Goal: Task Accomplishment & Management: Use online tool/utility

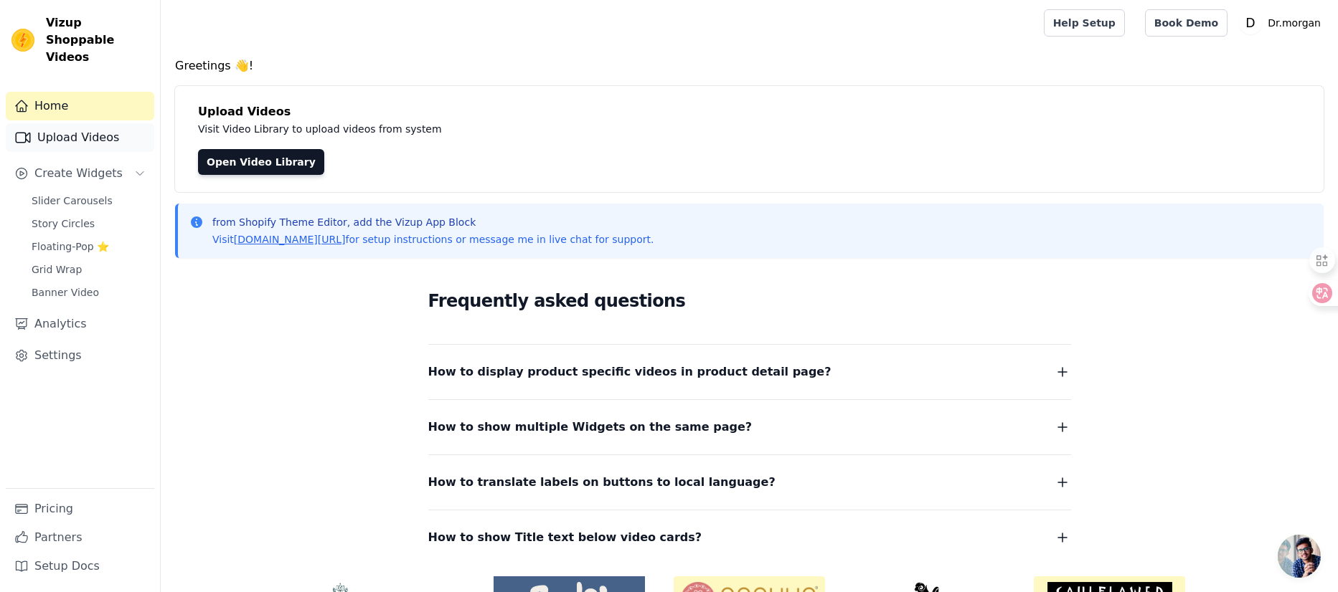
click at [89, 123] on link "Upload Videos" at bounding box center [80, 137] width 148 height 29
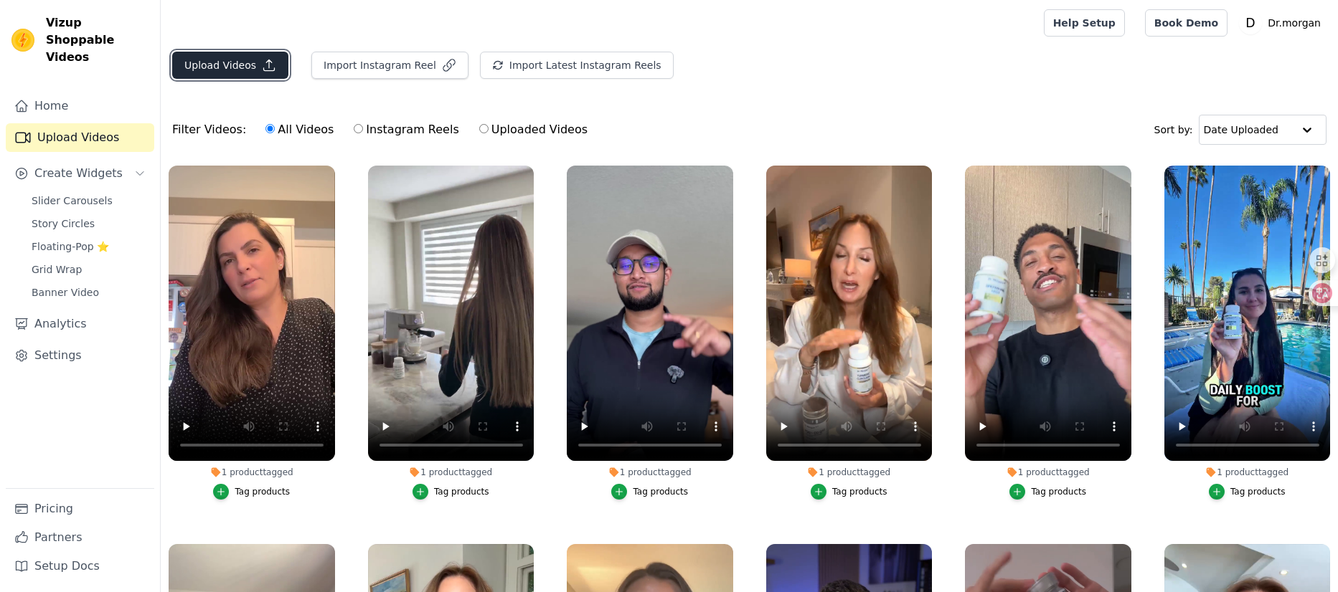
click at [207, 62] on button "Upload Videos" at bounding box center [230, 65] width 116 height 27
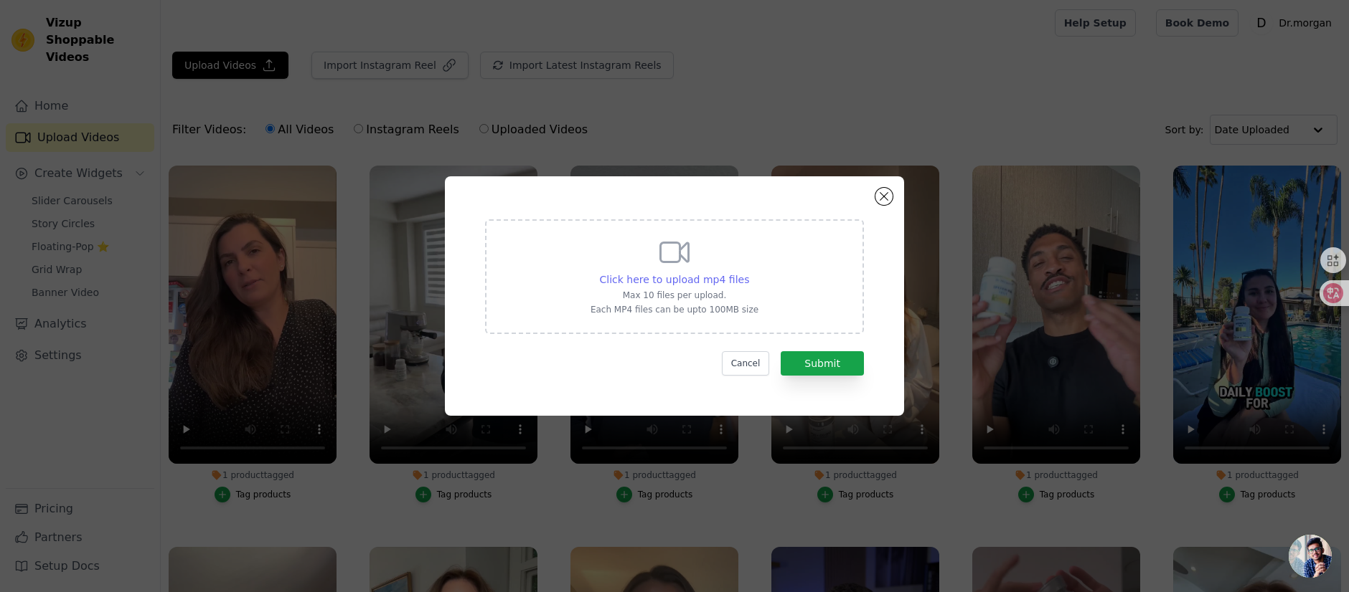
click at [711, 286] on div "Click here to upload mp4 files" at bounding box center [675, 280] width 150 height 14
click at [748, 273] on input "Click here to upload mp4 files Max 10 files per upload. Each MP4 files can be u…" at bounding box center [748, 272] width 1 height 1
type input "C:\fakepath\视频2025-09-22_161705_773.mp4"
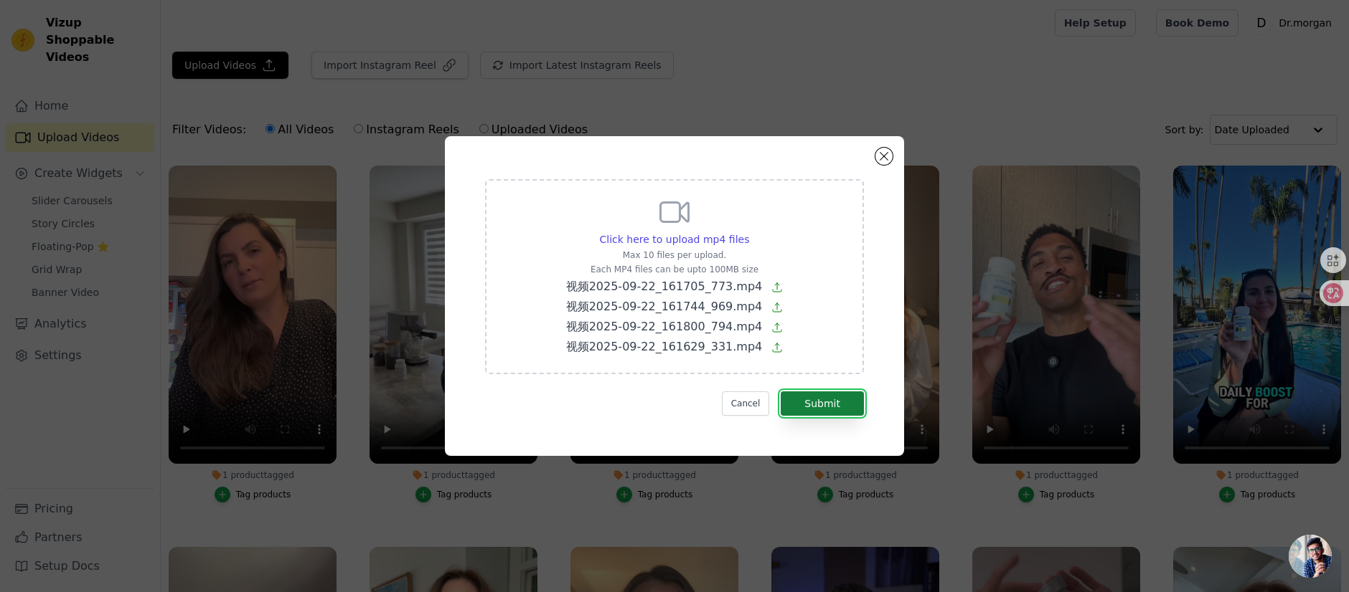
click at [821, 402] on button "Submit" at bounding box center [821, 404] width 83 height 24
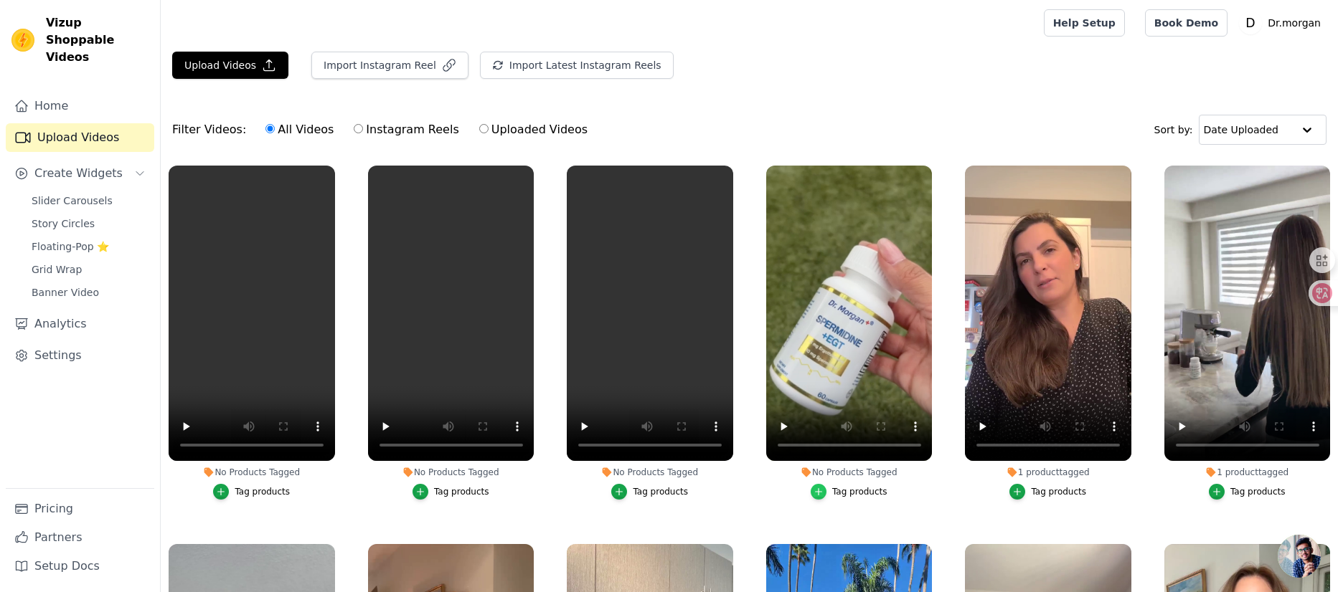
click at [816, 487] on icon "button" at bounding box center [818, 492] width 10 height 10
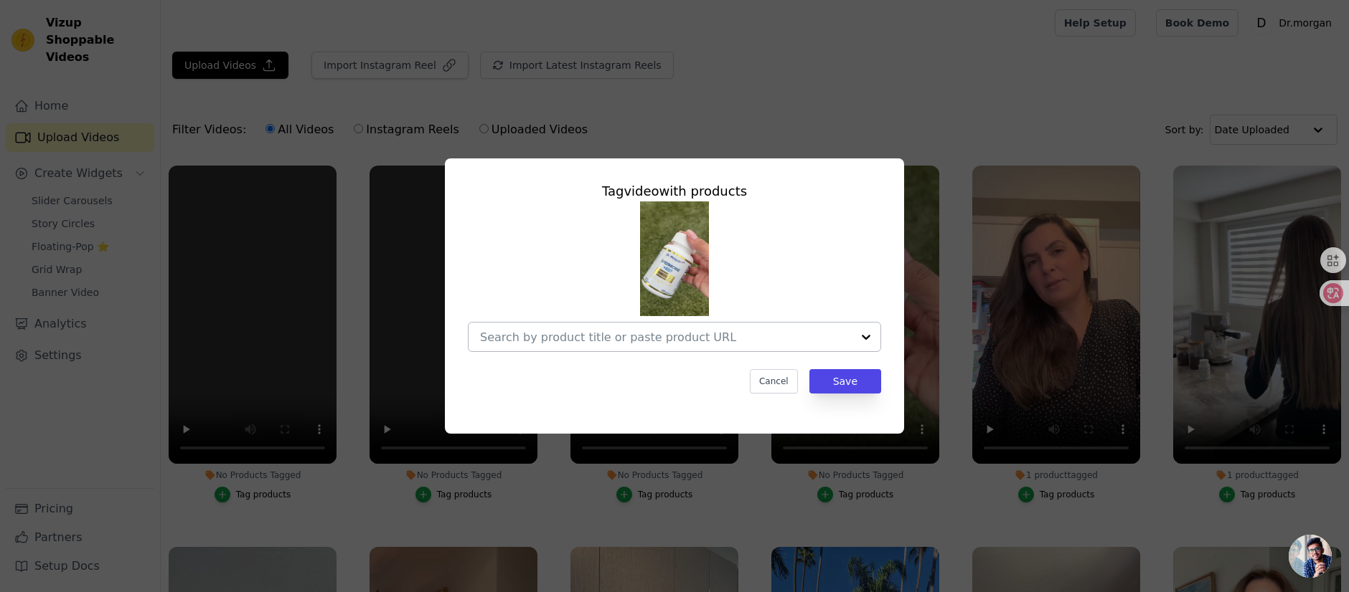
click at [770, 344] on div at bounding box center [666, 337] width 372 height 29
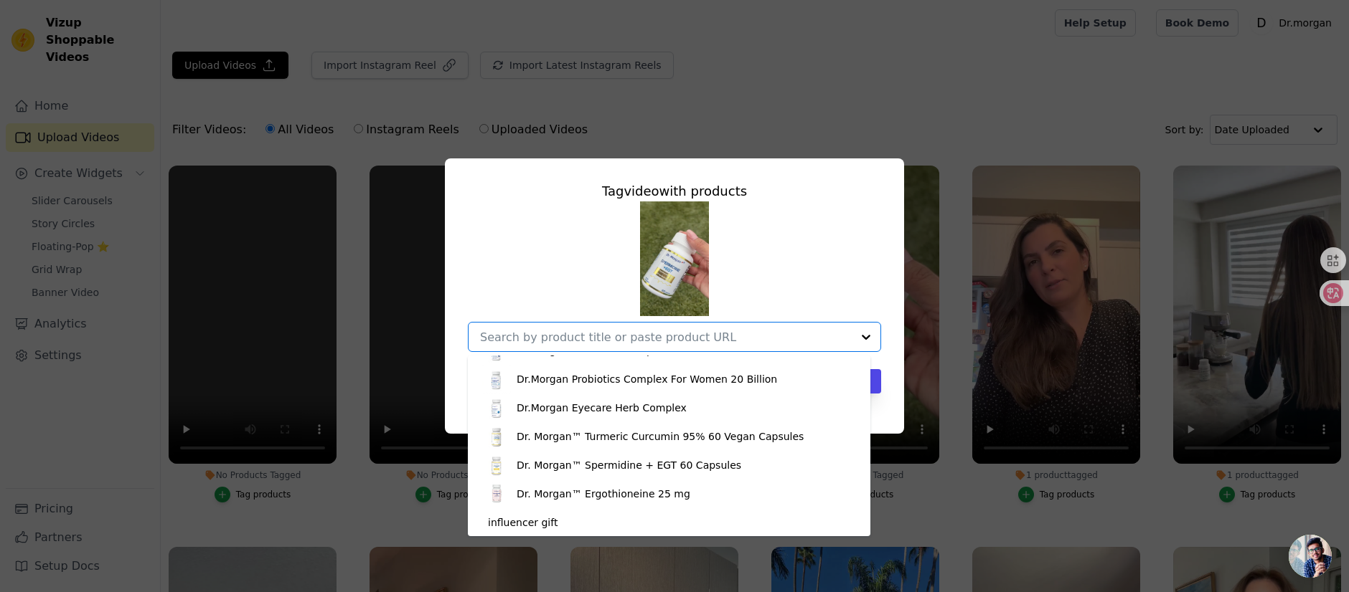
scroll to position [508, 0]
click at [725, 460] on div "Dr. Morgan™ Spermidine + EGT 60 Capsules" at bounding box center [669, 464] width 374 height 29
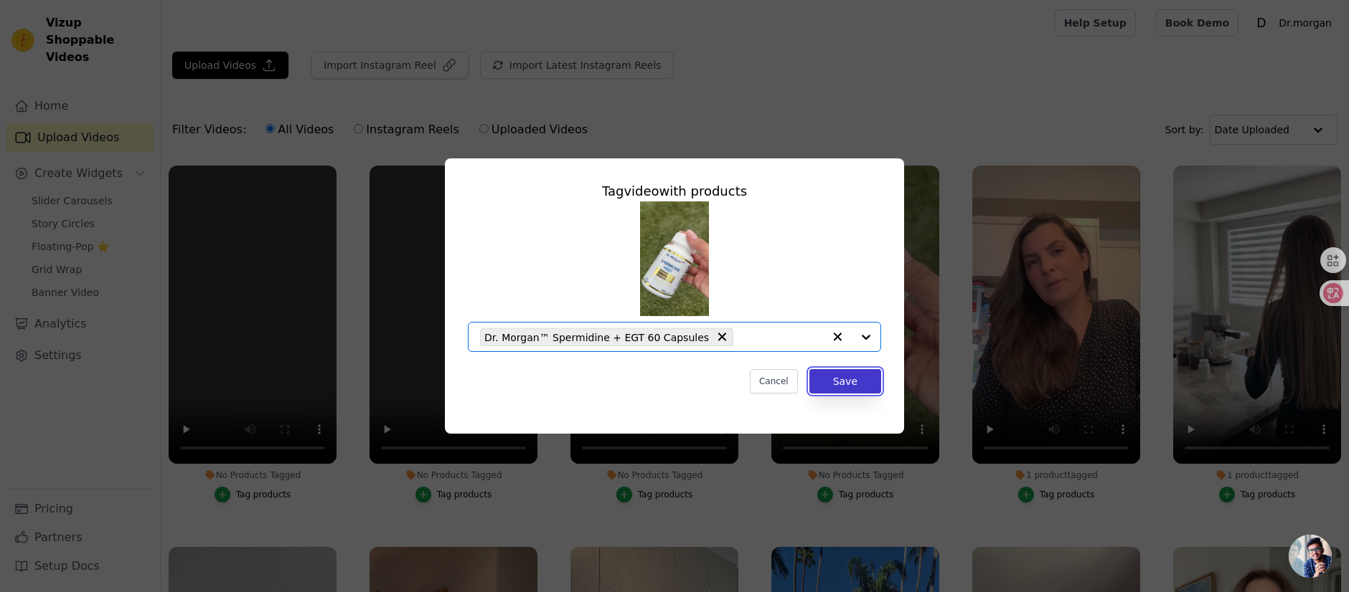
click at [848, 384] on button "Save" at bounding box center [845, 381] width 72 height 24
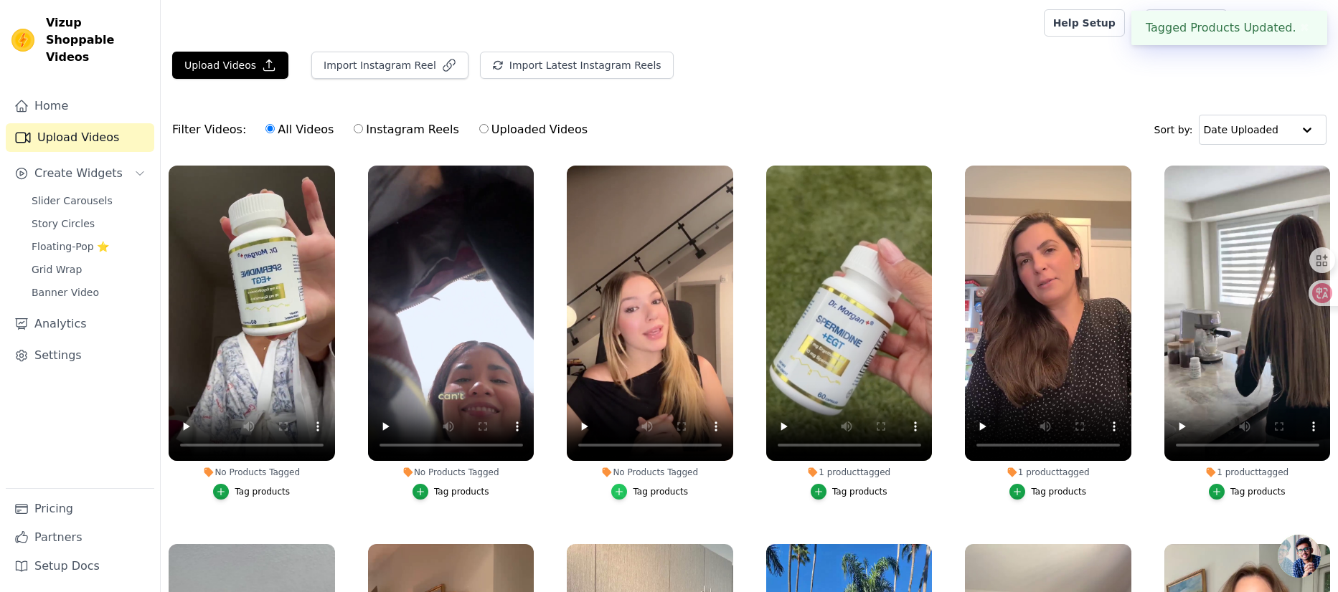
click at [623, 489] on div "button" at bounding box center [619, 492] width 16 height 16
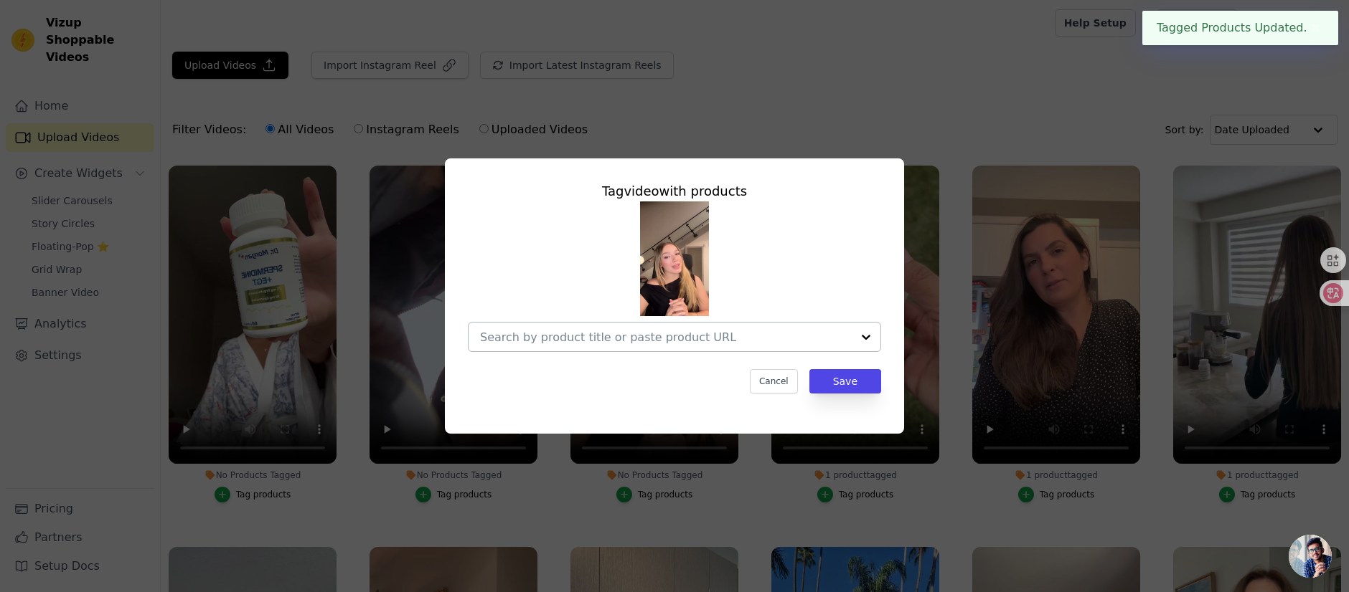
click at [783, 339] on input "No Products Tagged Tag video with products Cancel Save Tag products" at bounding box center [666, 338] width 372 height 14
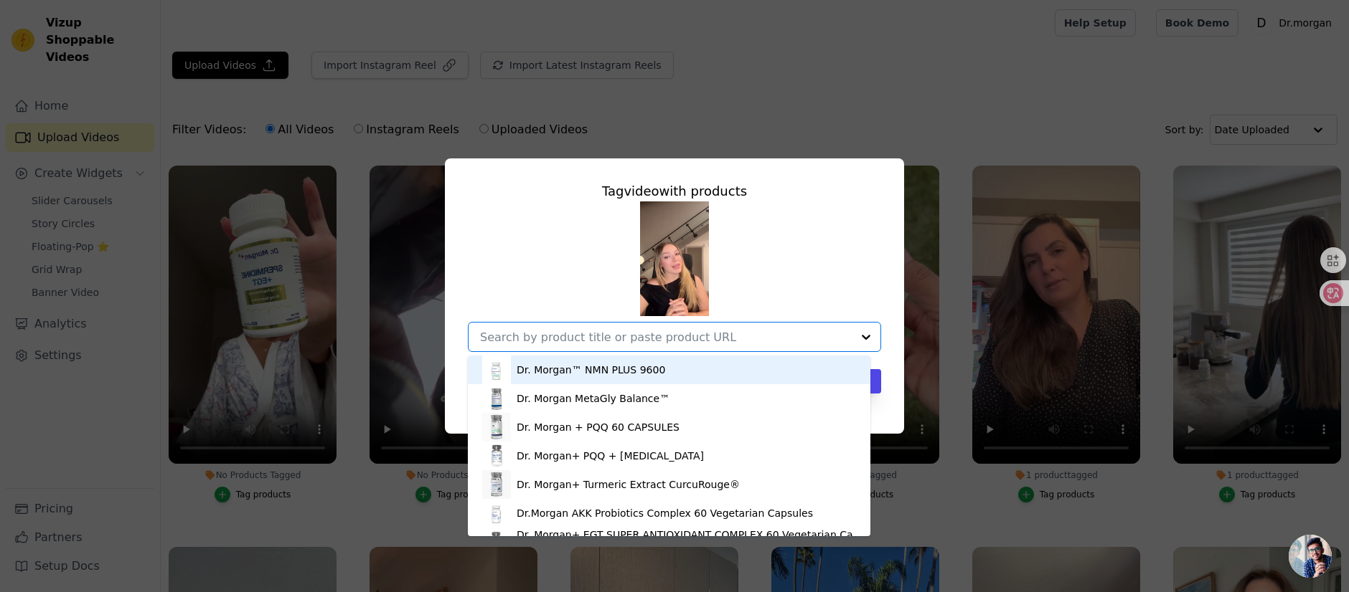
click at [686, 376] on div "Dr. Morgan™ NMN PLUS 9600" at bounding box center [669, 370] width 374 height 29
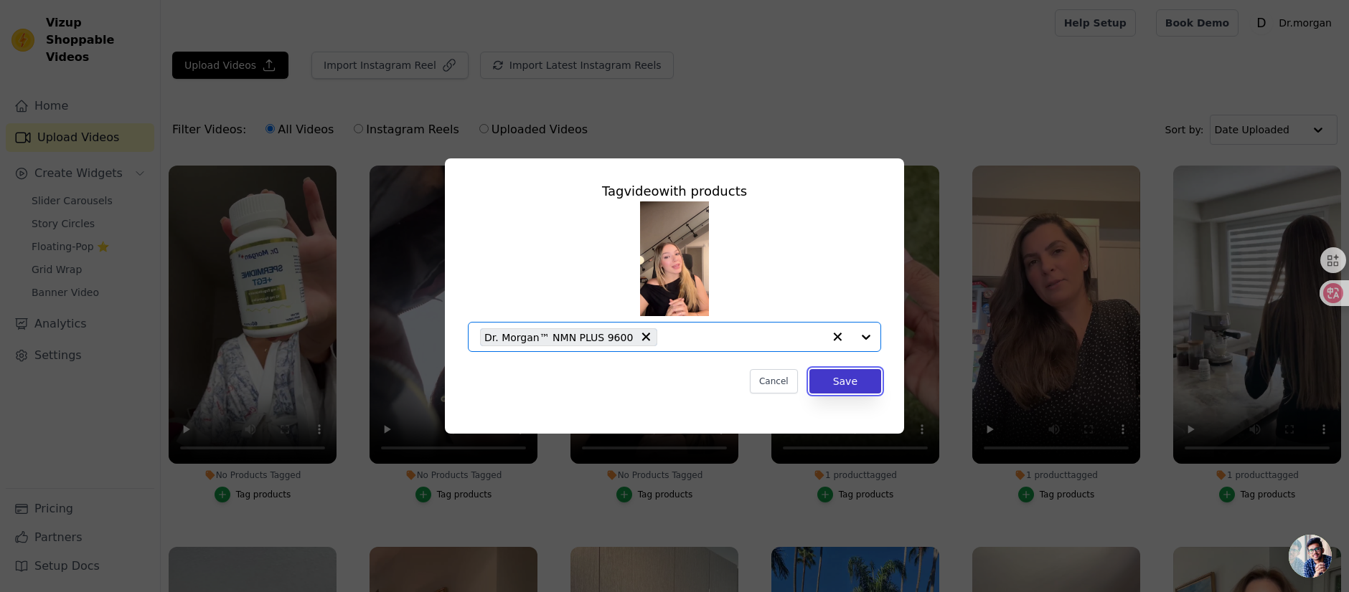
click at [841, 384] on button "Save" at bounding box center [845, 381] width 72 height 24
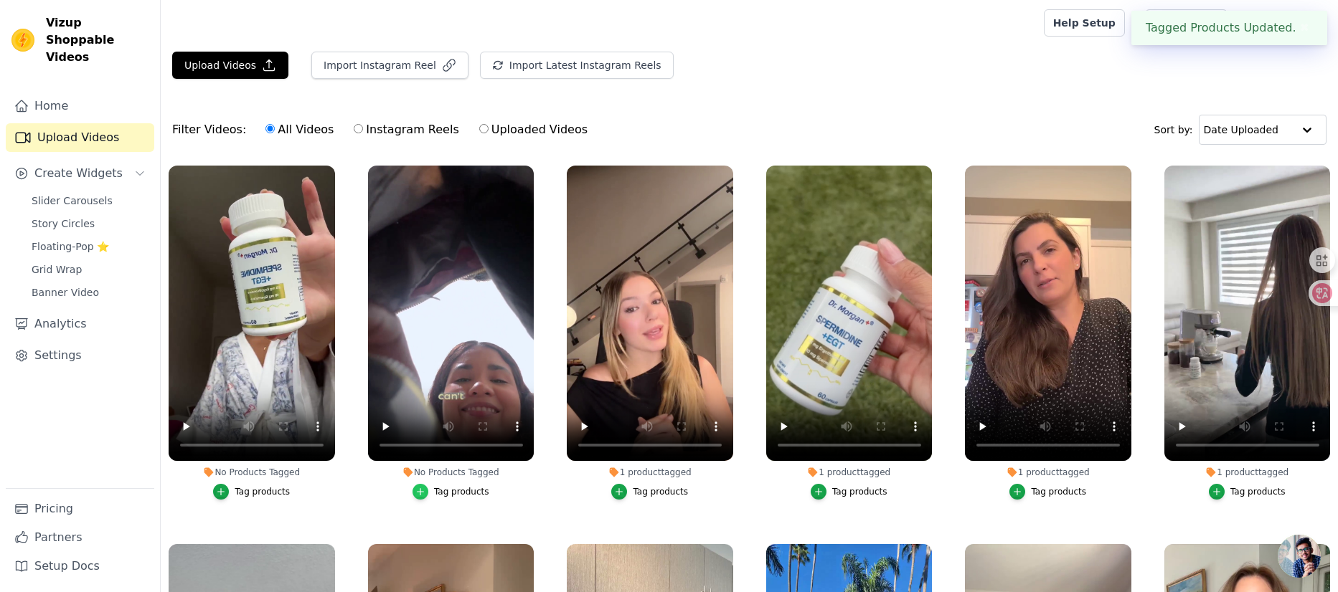
click at [424, 490] on div "button" at bounding box center [420, 492] width 16 height 16
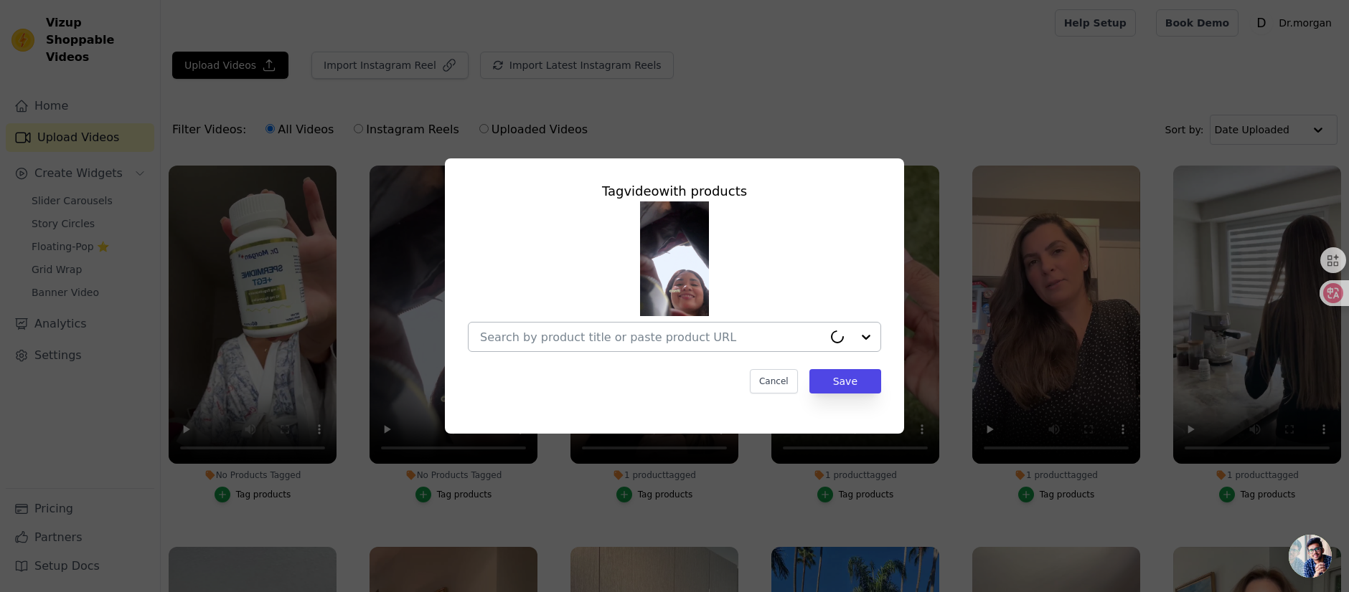
click at [693, 335] on input "No Products Tagged Tag video with products Cancel Save Tag products" at bounding box center [651, 338] width 343 height 14
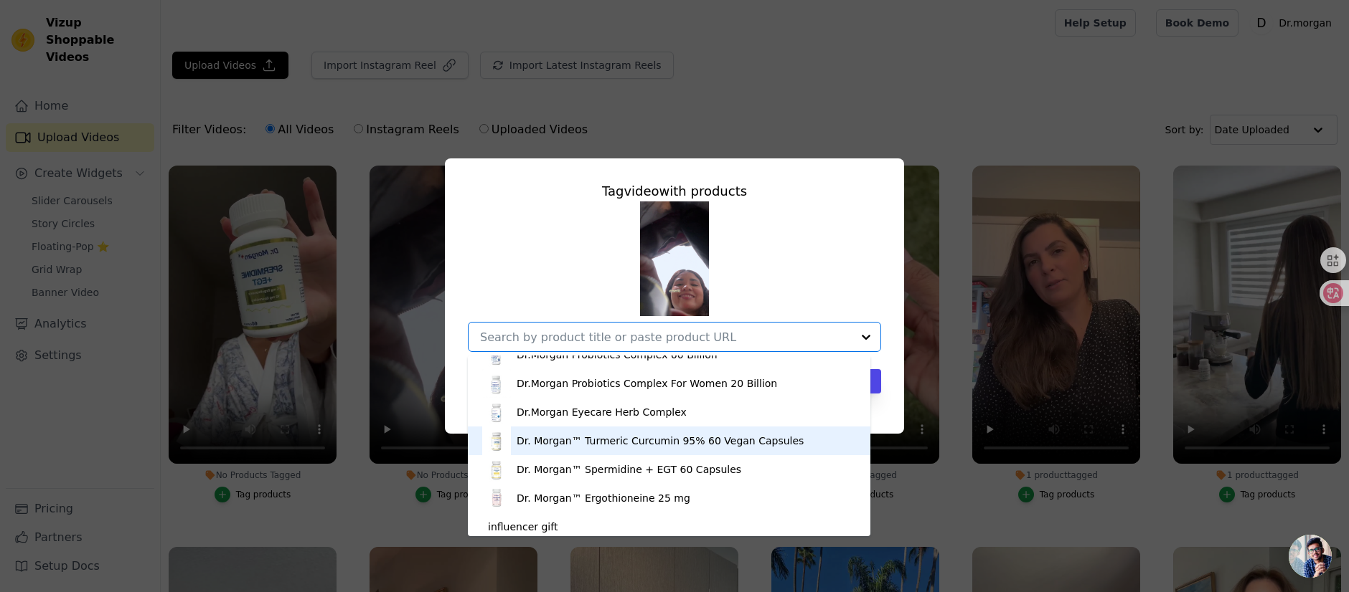
scroll to position [506, 0]
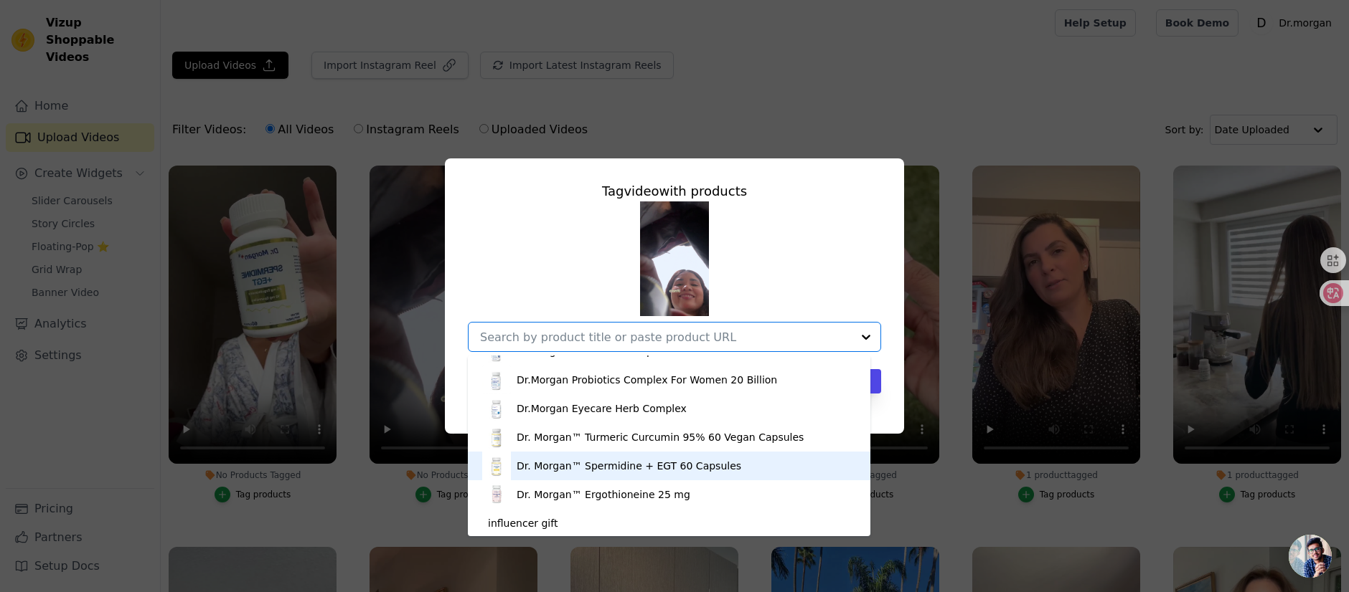
click at [628, 467] on div "Dr. Morgan™ Spermidine + EGT 60 Capsules" at bounding box center [628, 466] width 225 height 14
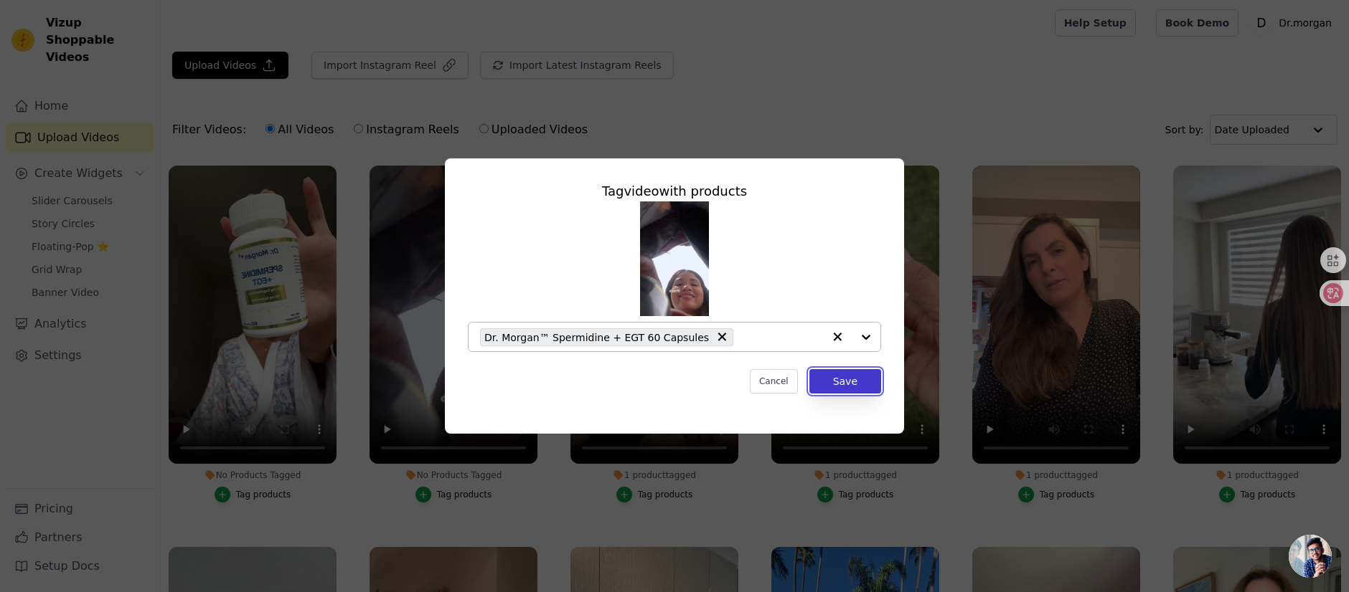
click at [833, 373] on button "Save" at bounding box center [845, 381] width 72 height 24
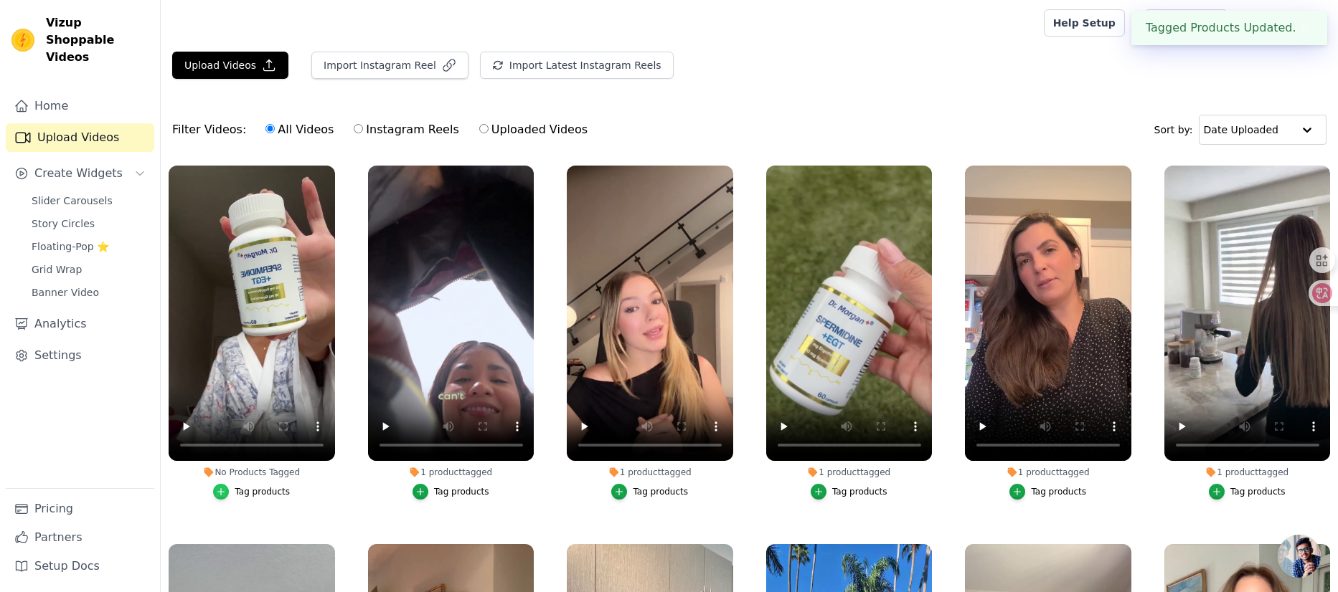
click at [228, 489] on div "button" at bounding box center [221, 492] width 16 height 16
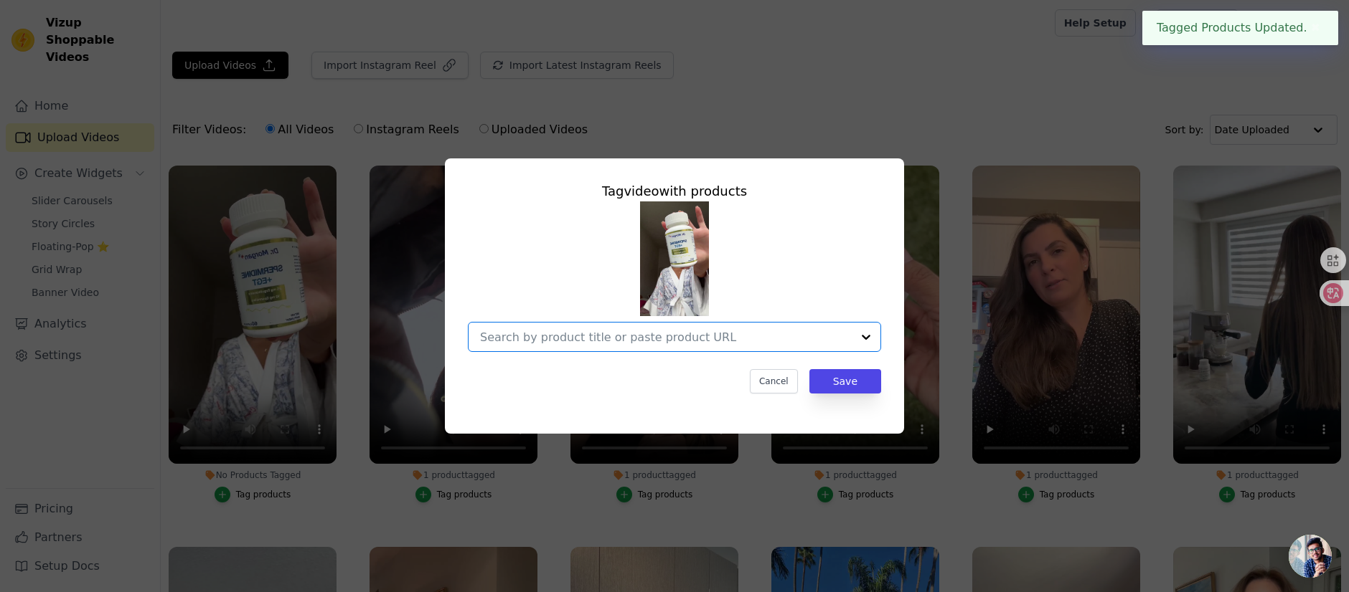
click at [764, 339] on input "No Products Tagged Tag video with products Option undefined, selected. Select i…" at bounding box center [666, 338] width 372 height 14
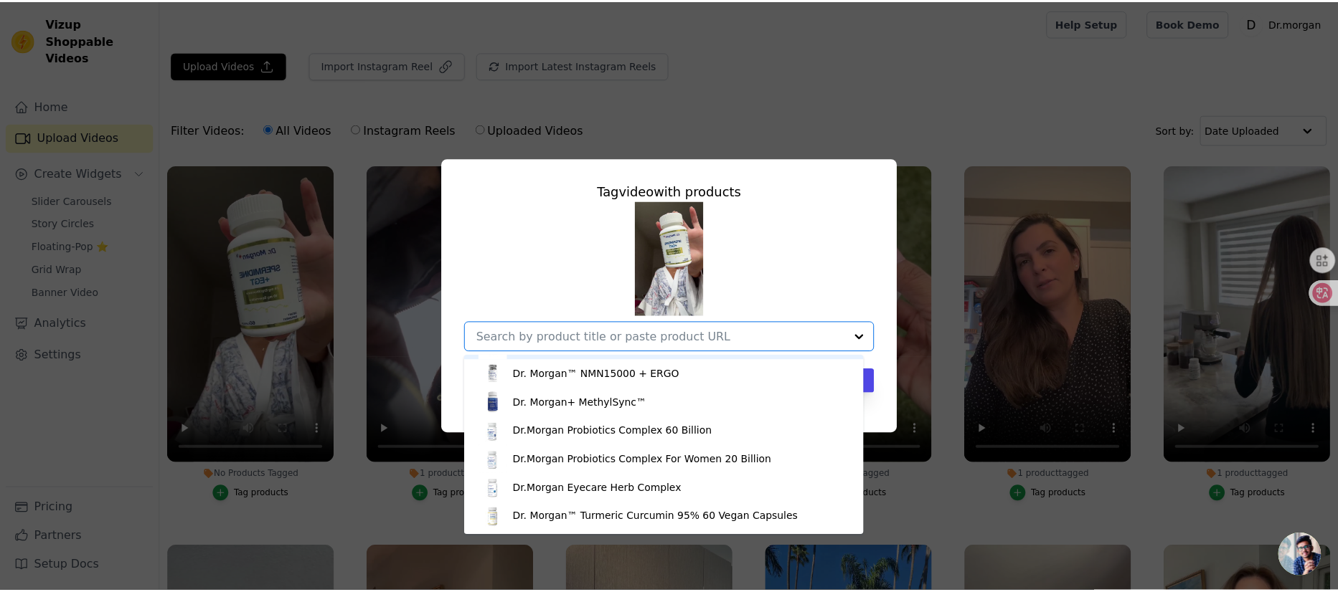
scroll to position [508, 0]
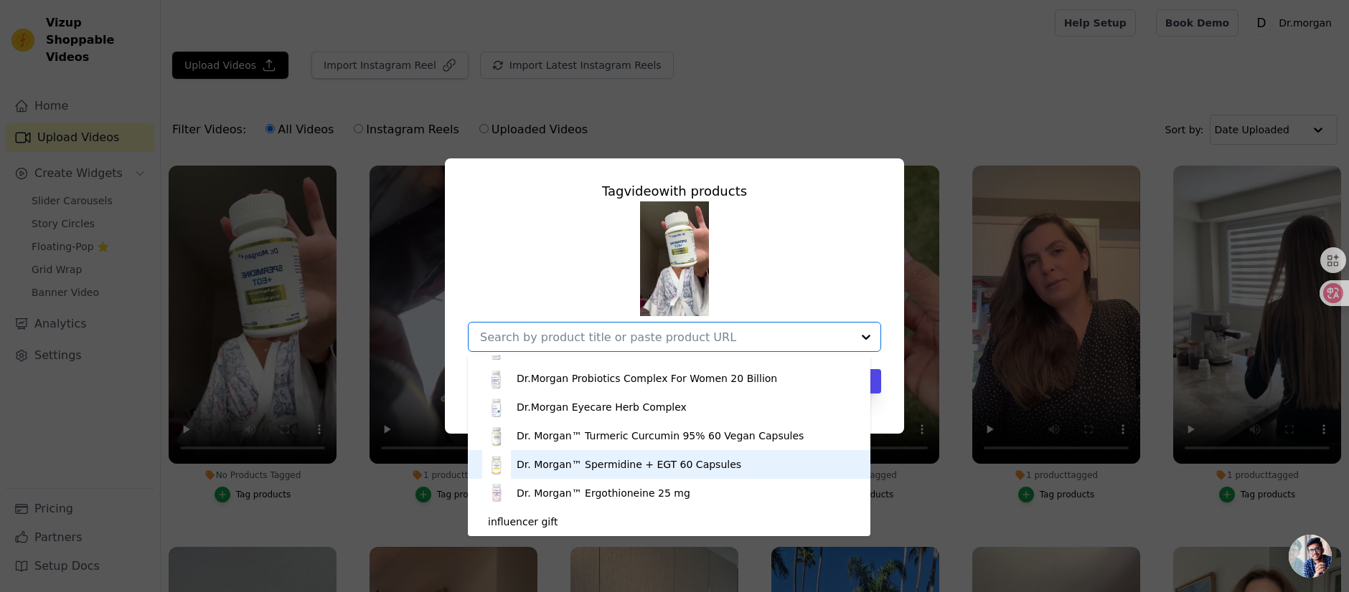
click at [691, 464] on div "Dr. Morgan™ Spermidine + EGT 60 Capsules" at bounding box center [628, 465] width 225 height 14
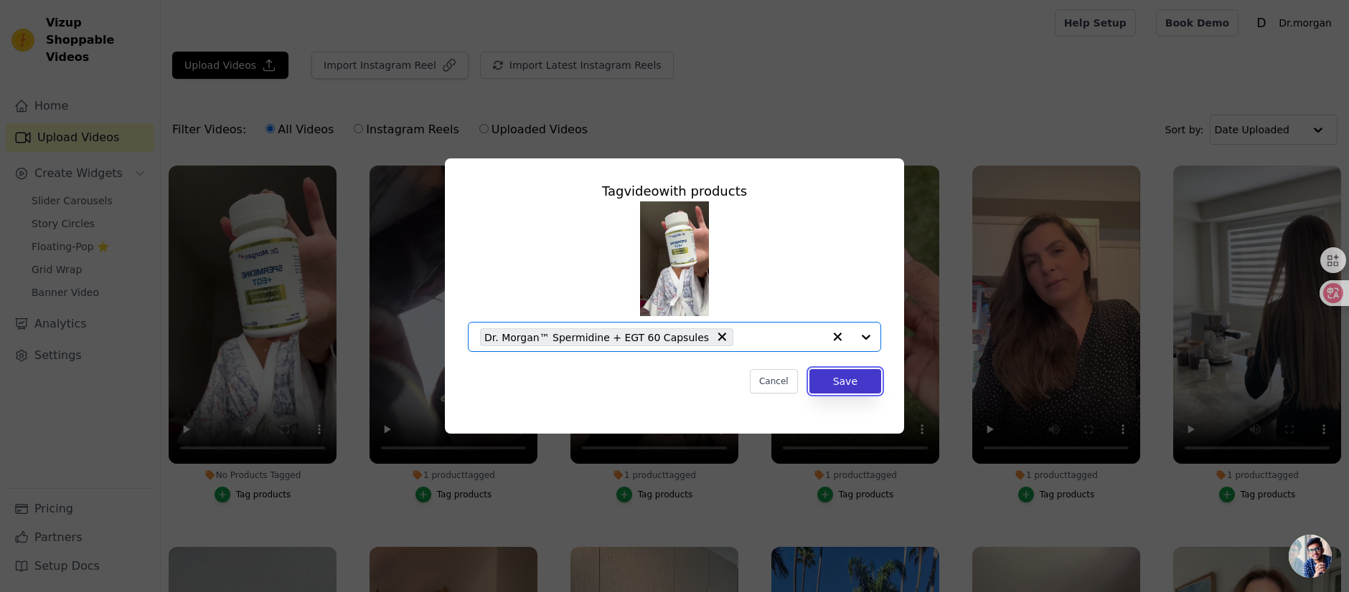
click at [830, 384] on button "Save" at bounding box center [845, 381] width 72 height 24
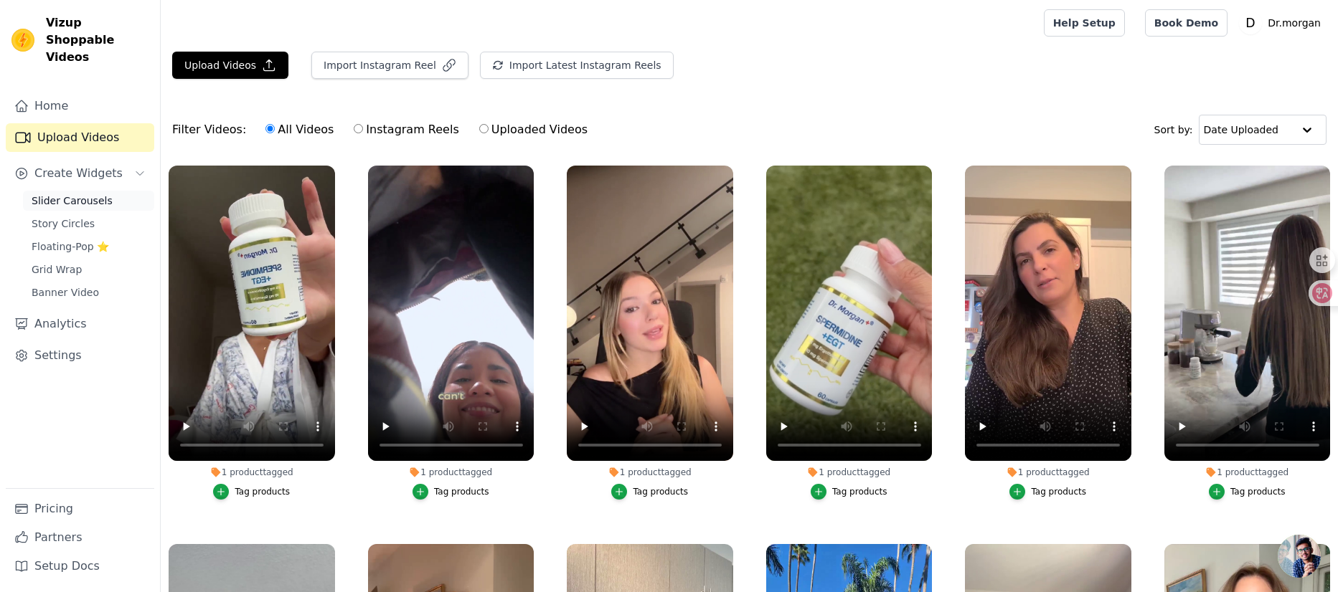
click at [71, 194] on span "Slider Carousels" at bounding box center [72, 201] width 81 height 14
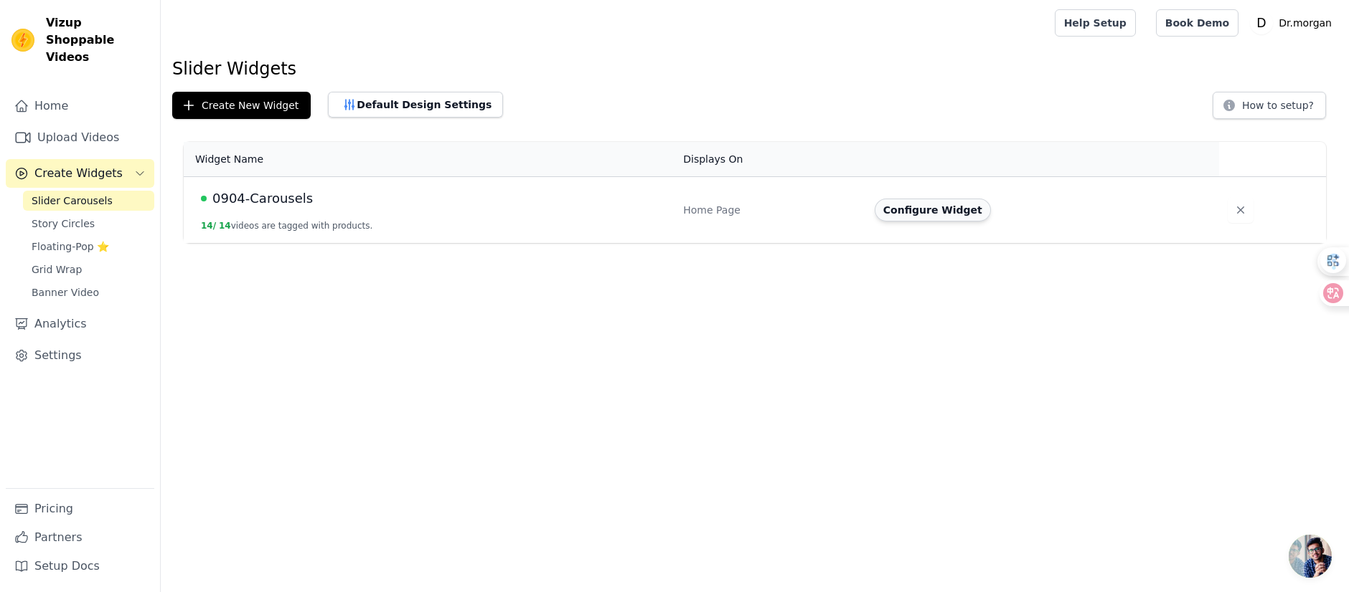
click at [896, 199] on button "Configure Widget" at bounding box center [932, 210] width 116 height 23
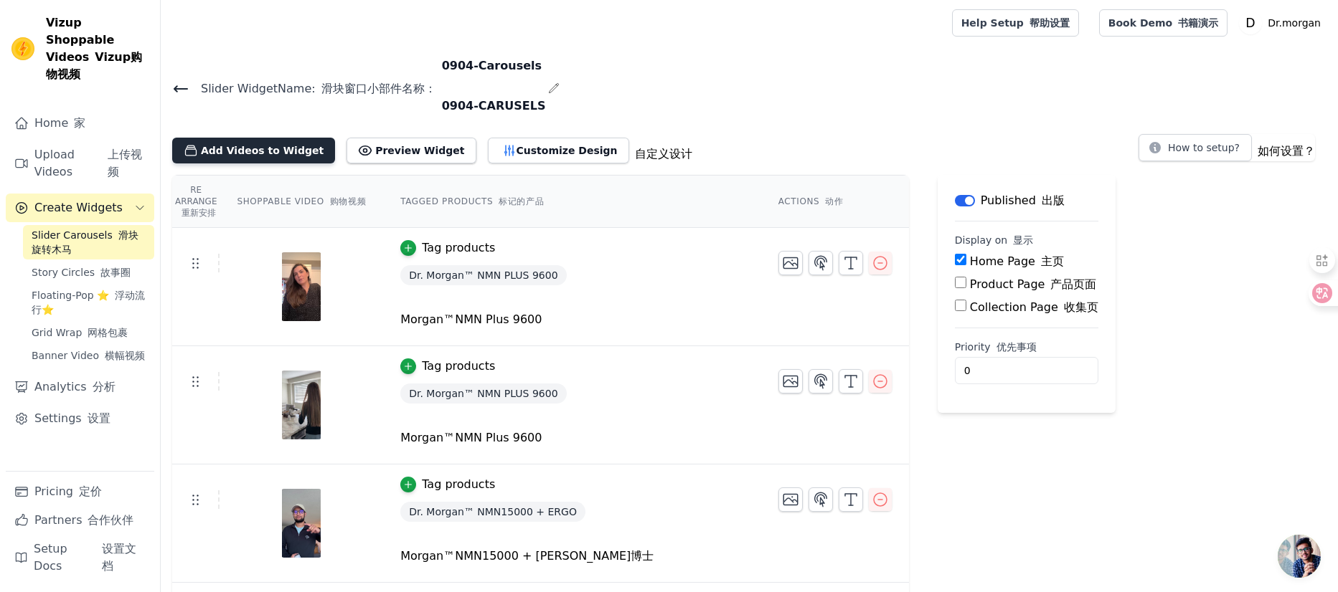
click at [260, 154] on button "Add Videos to Widget" at bounding box center [253, 151] width 163 height 26
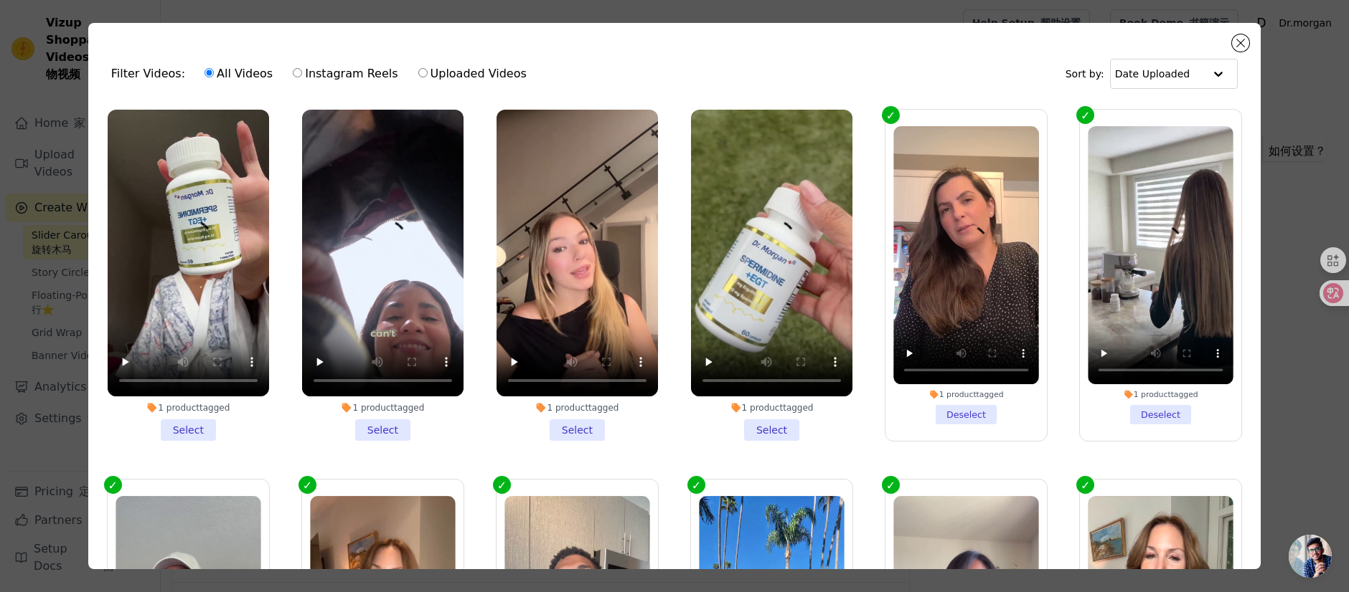
click at [771, 422] on li "1 product tagged Select" at bounding box center [771, 275] width 161 height 331
click at [0, 0] on input "1 product tagged Select" at bounding box center [0, 0] width 0 height 0
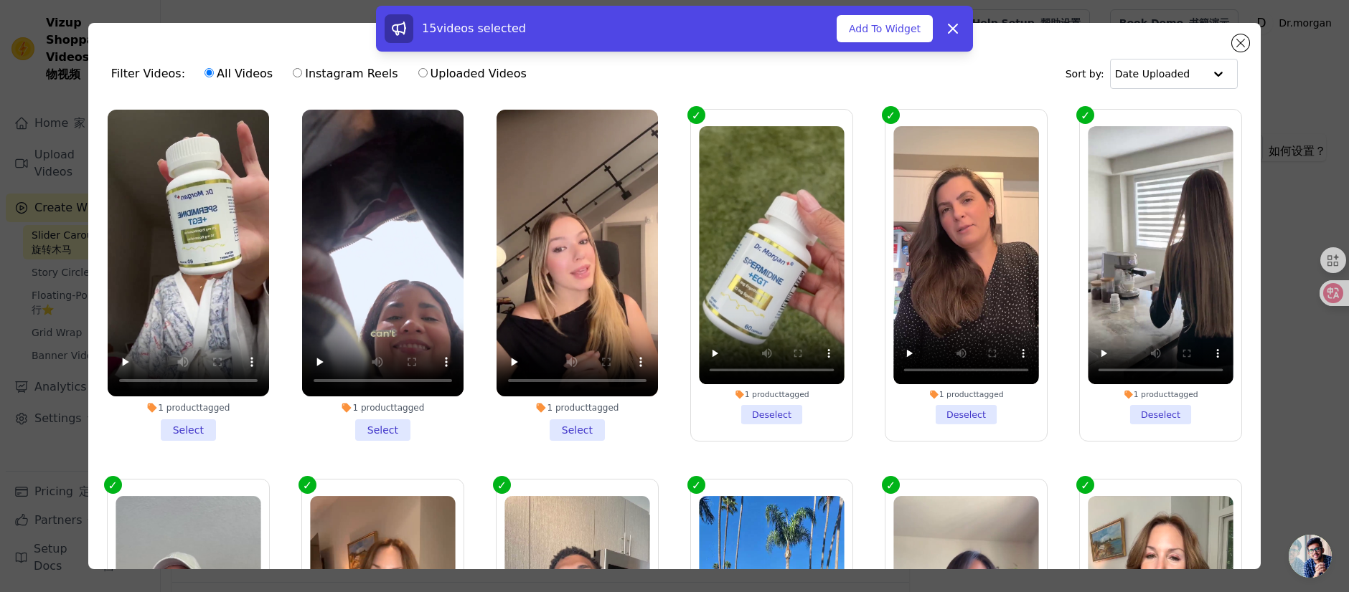
click at [379, 421] on li "1 product tagged Select" at bounding box center [382, 275] width 161 height 331
click at [0, 0] on input "1 product tagged Select" at bounding box center [0, 0] width 0 height 0
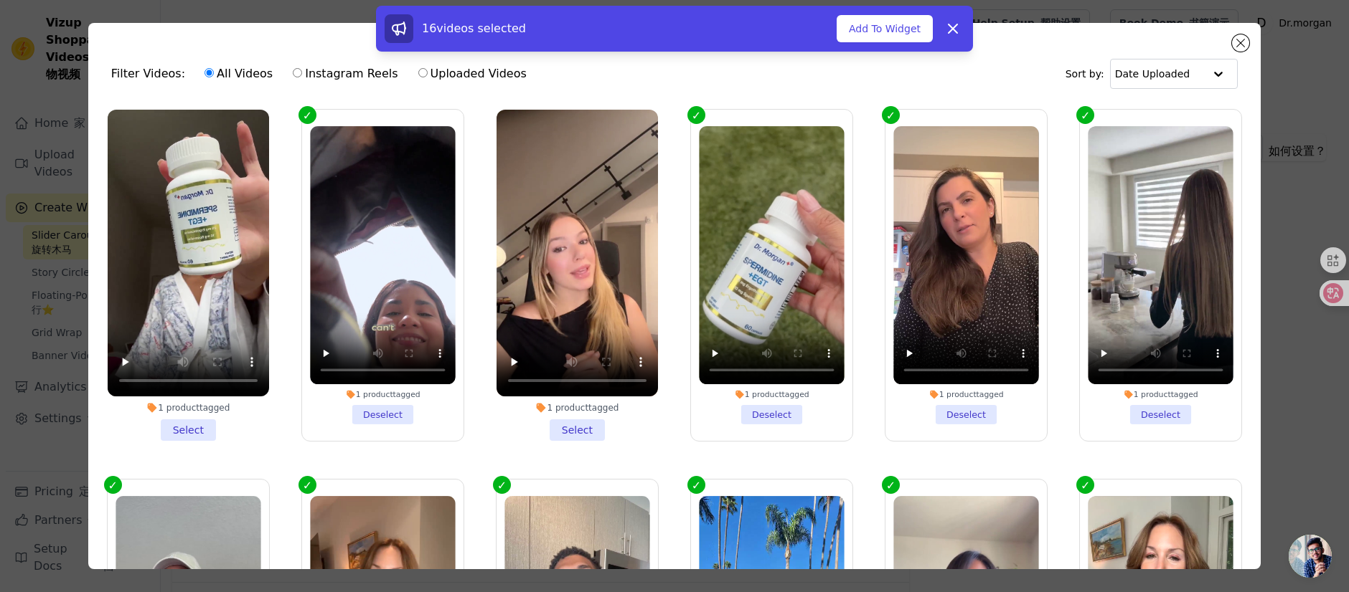
click at [202, 416] on li "1 product tagged Select" at bounding box center [188, 275] width 161 height 331
click at [0, 0] on input "1 product tagged Select" at bounding box center [0, 0] width 0 height 0
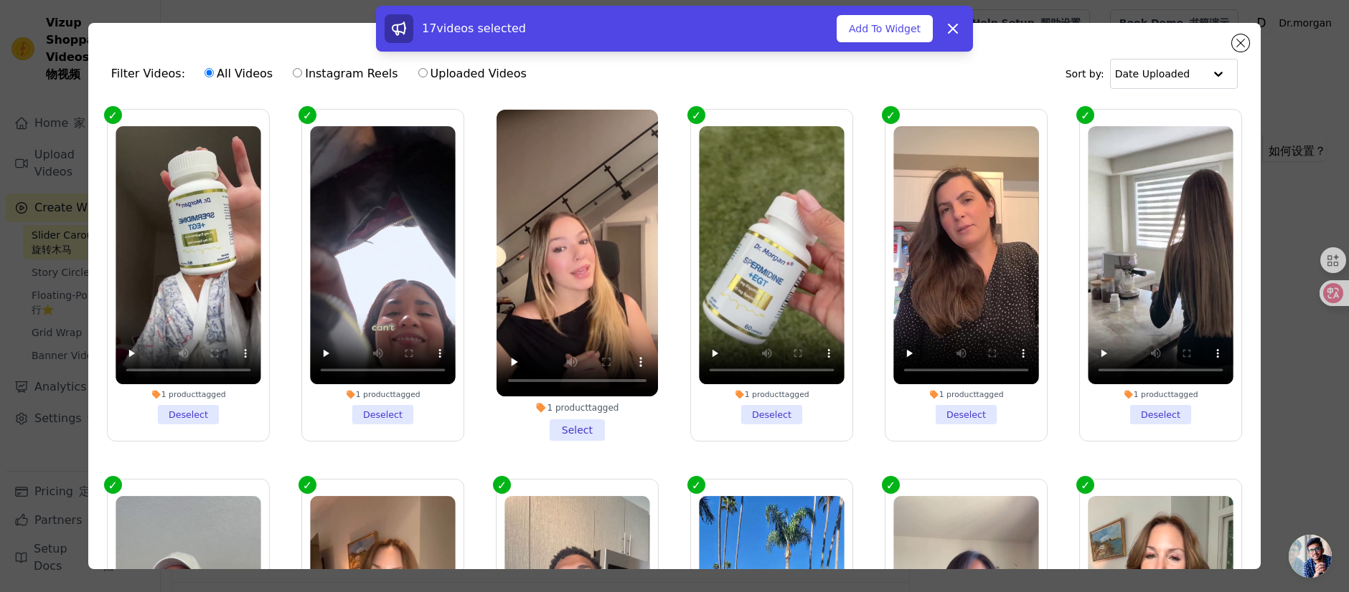
click at [572, 418] on li "1 product tagged Select" at bounding box center [576, 275] width 161 height 331
click at [0, 0] on input "1 product tagged Select" at bounding box center [0, 0] width 0 height 0
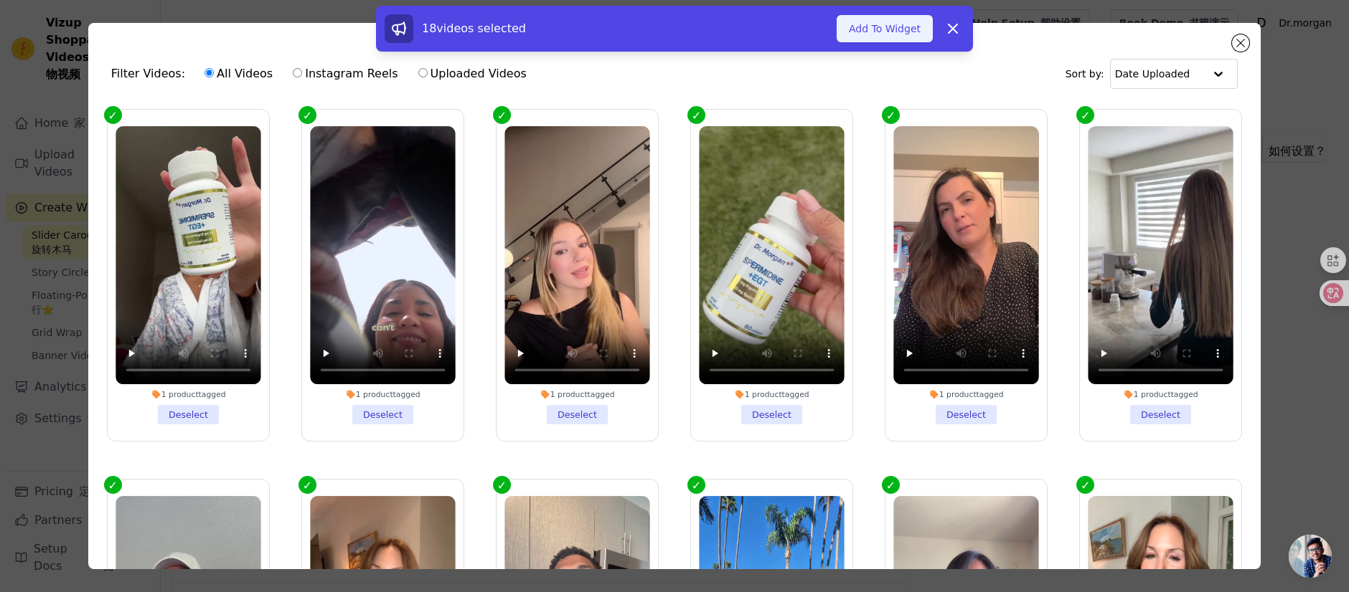
click at [859, 19] on button "Add To Widget" at bounding box center [884, 28] width 96 height 27
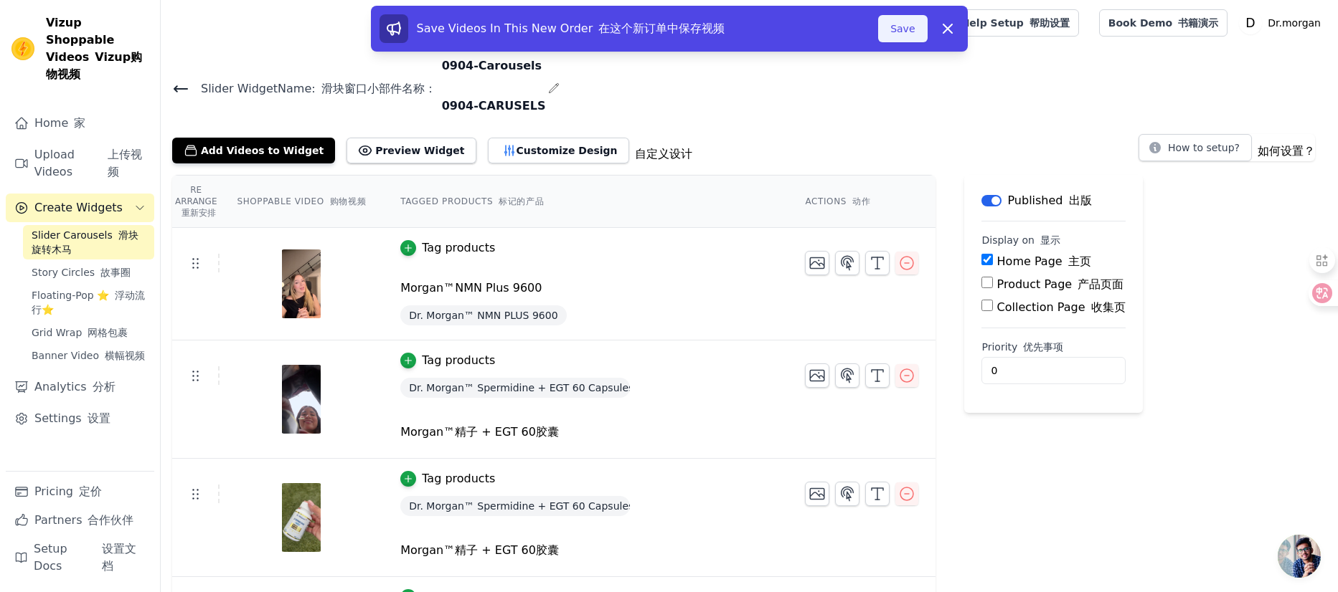
click at [915, 29] on button "Save" at bounding box center [902, 28] width 49 height 27
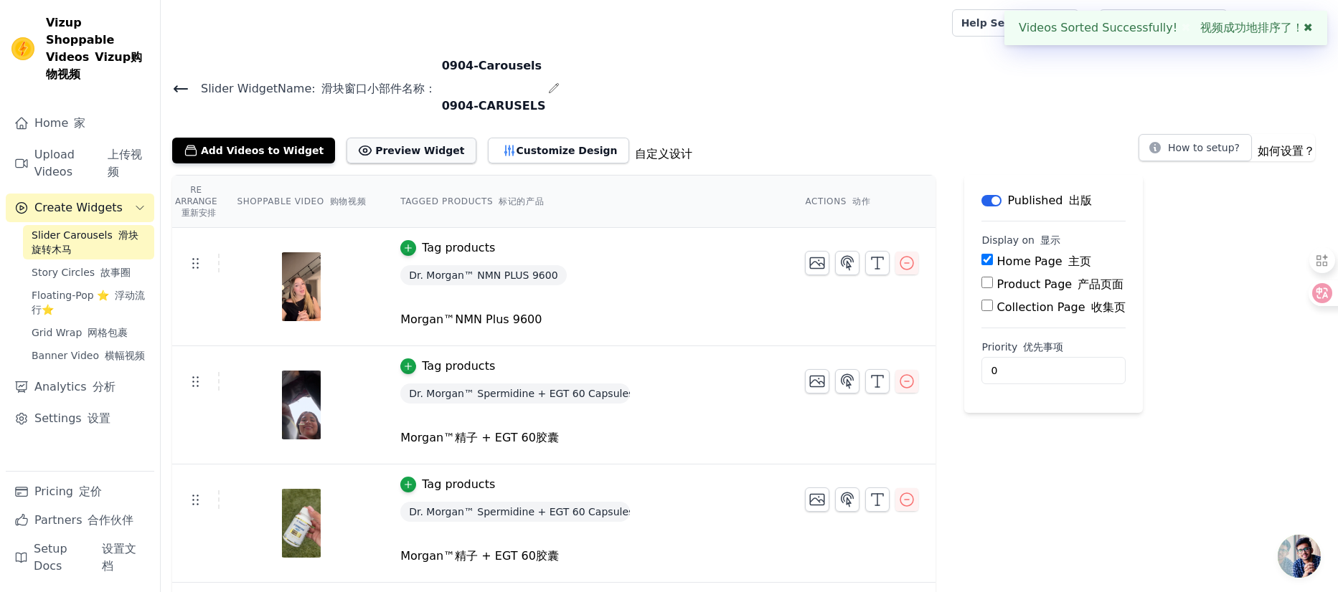
click at [423, 158] on button "Preview Widget" at bounding box center [410, 151] width 129 height 26
